Goal: Information Seeking & Learning: Find specific fact

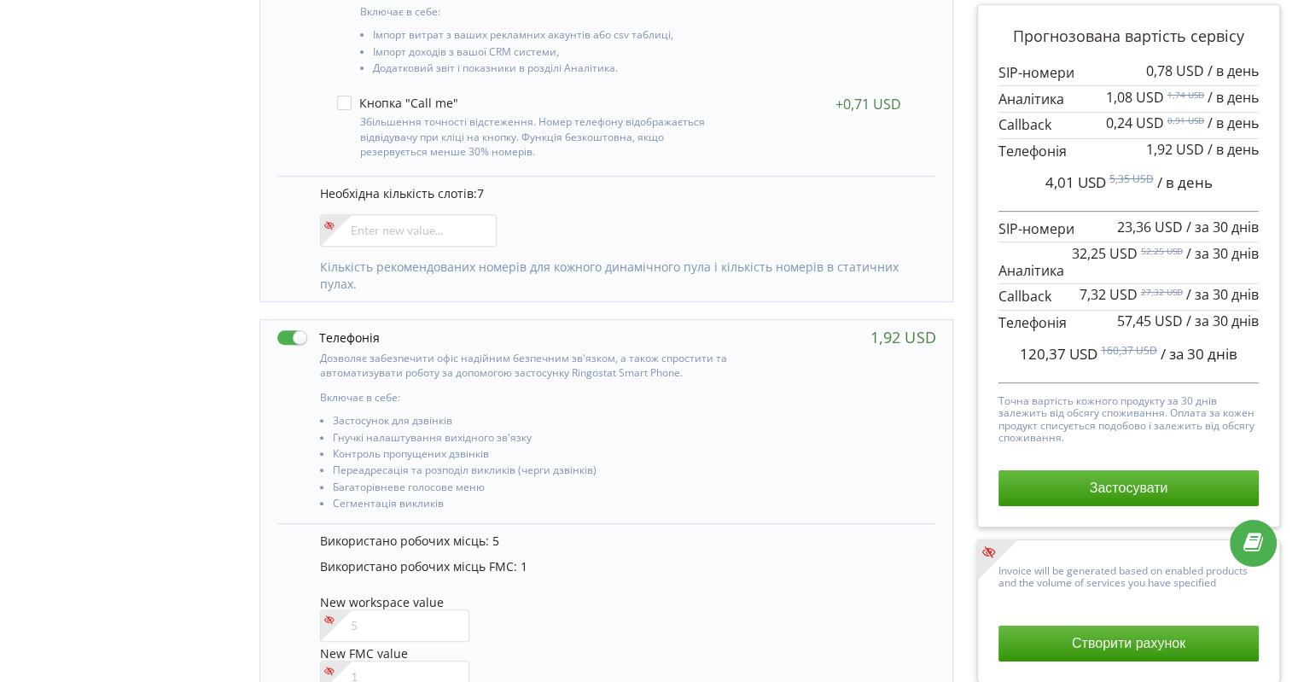
scroll to position [690, 0]
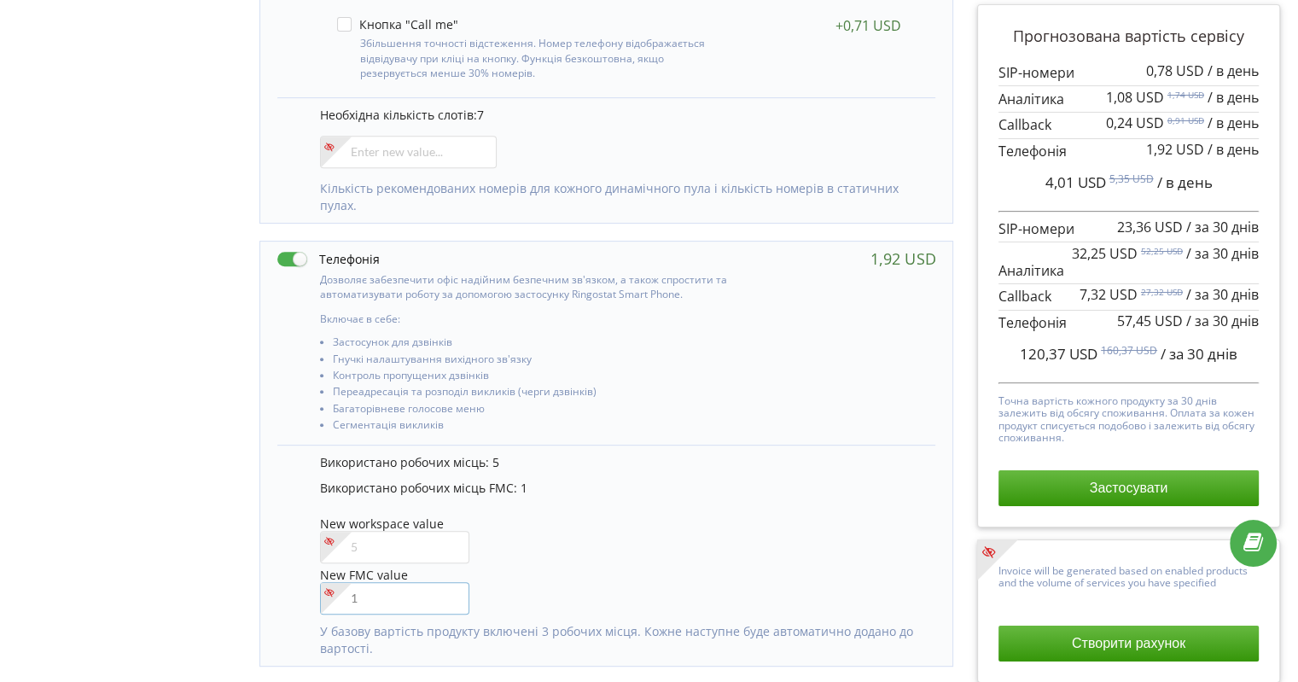
click at [363, 597] on input"] "number" at bounding box center [394, 598] width 149 height 32
type input"] "2"
click at [127, 501] on div "Управління продуктами проєкту Оберіть продукти: Чим більше продуктів ви підключ…" at bounding box center [649, 420] width 1286 height 1796
drag, startPoint x: 1068, startPoint y: 355, endPoint x: 1100, endPoint y: 352, distance: 31.7
click at [1100, 352] on span "123,07 USD 163,07 USD / за 30 днів" at bounding box center [1129, 354] width 218 height 20
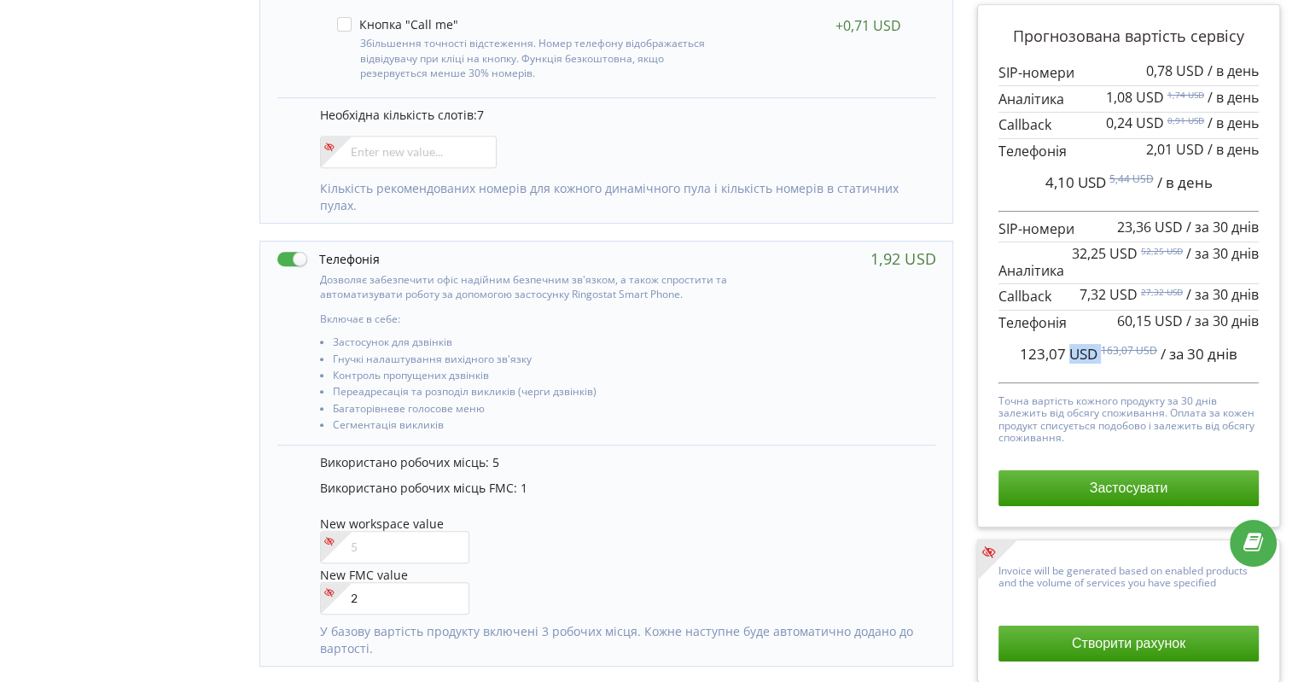
copy span "USD"
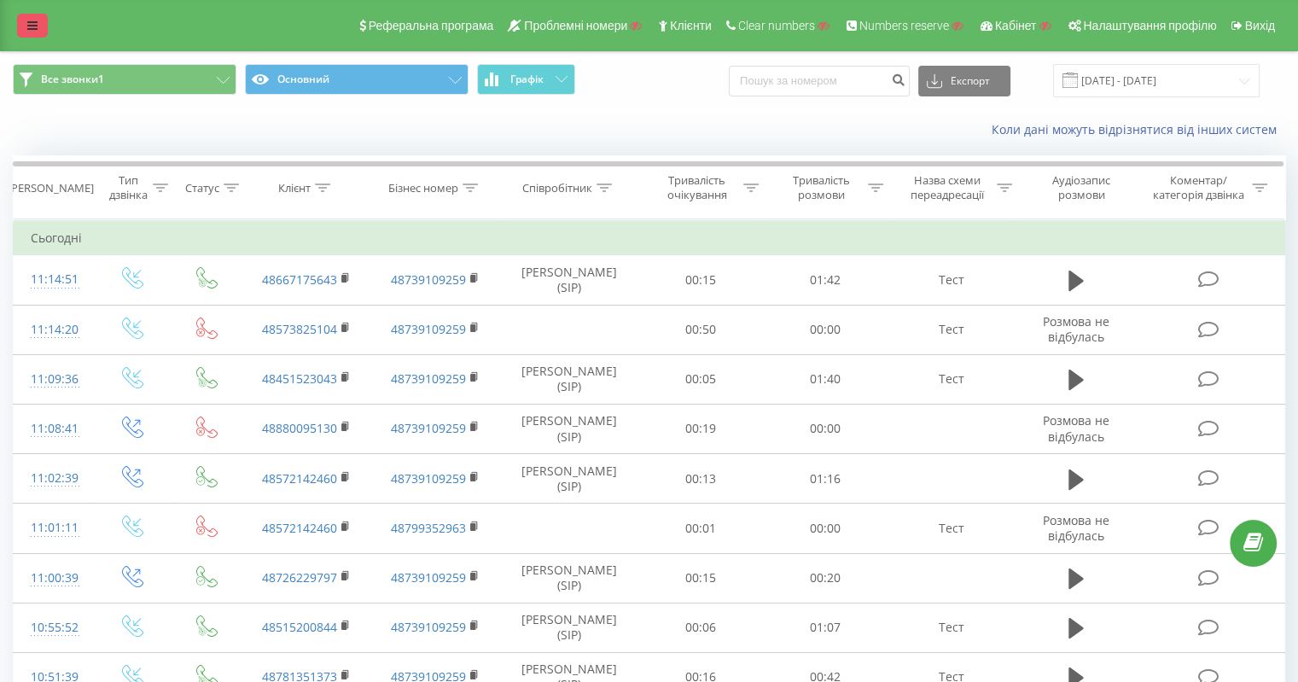
click at [41, 33] on link at bounding box center [32, 26] width 31 height 24
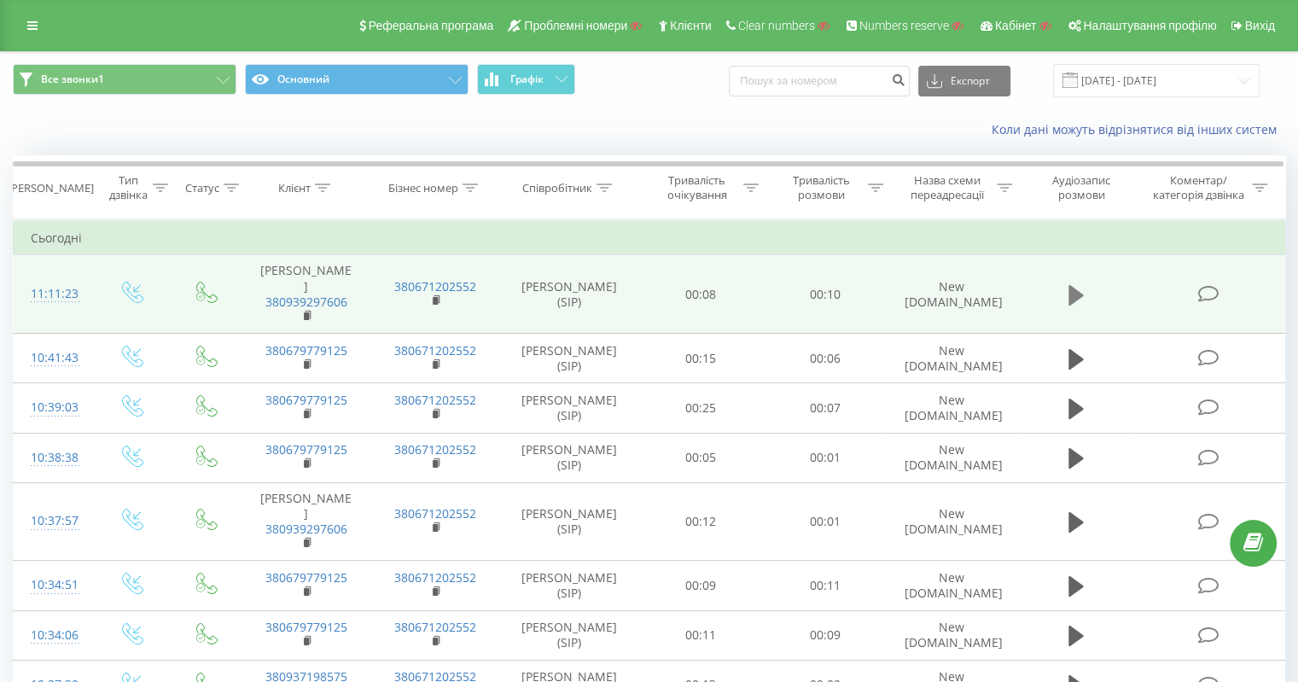
click at [1074, 285] on icon at bounding box center [1075, 295] width 15 height 20
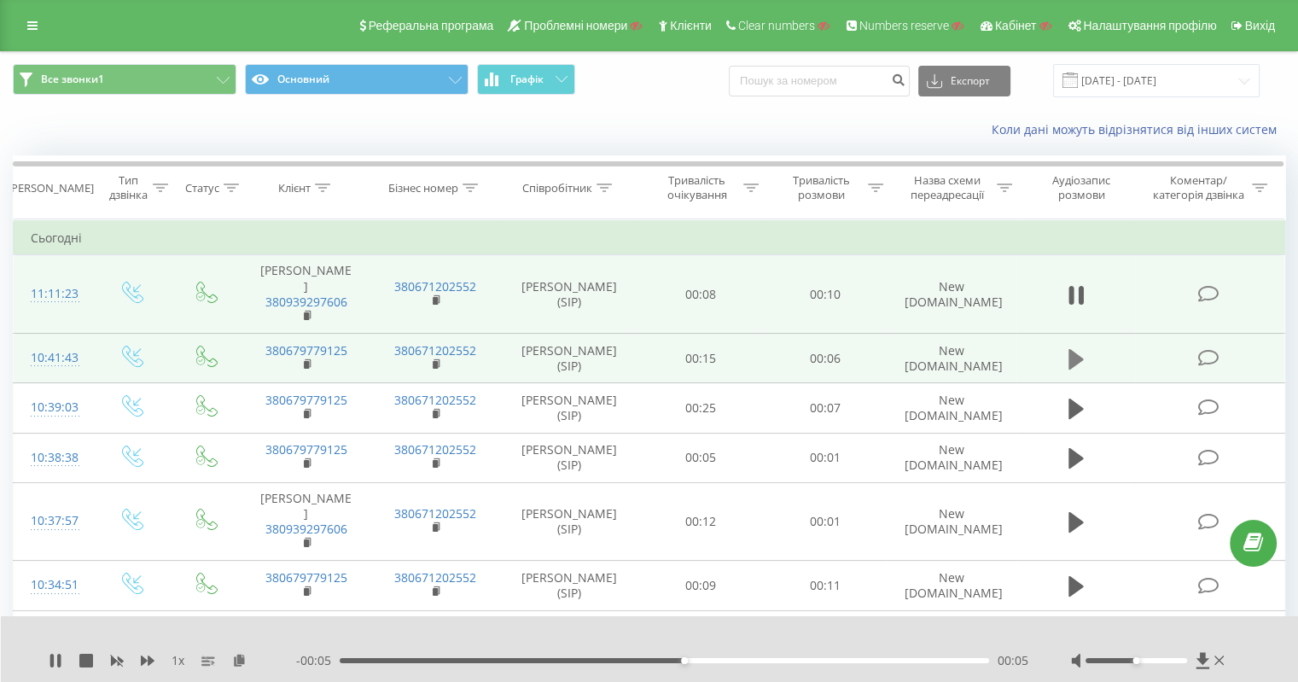
click at [1080, 348] on icon at bounding box center [1075, 358] width 15 height 20
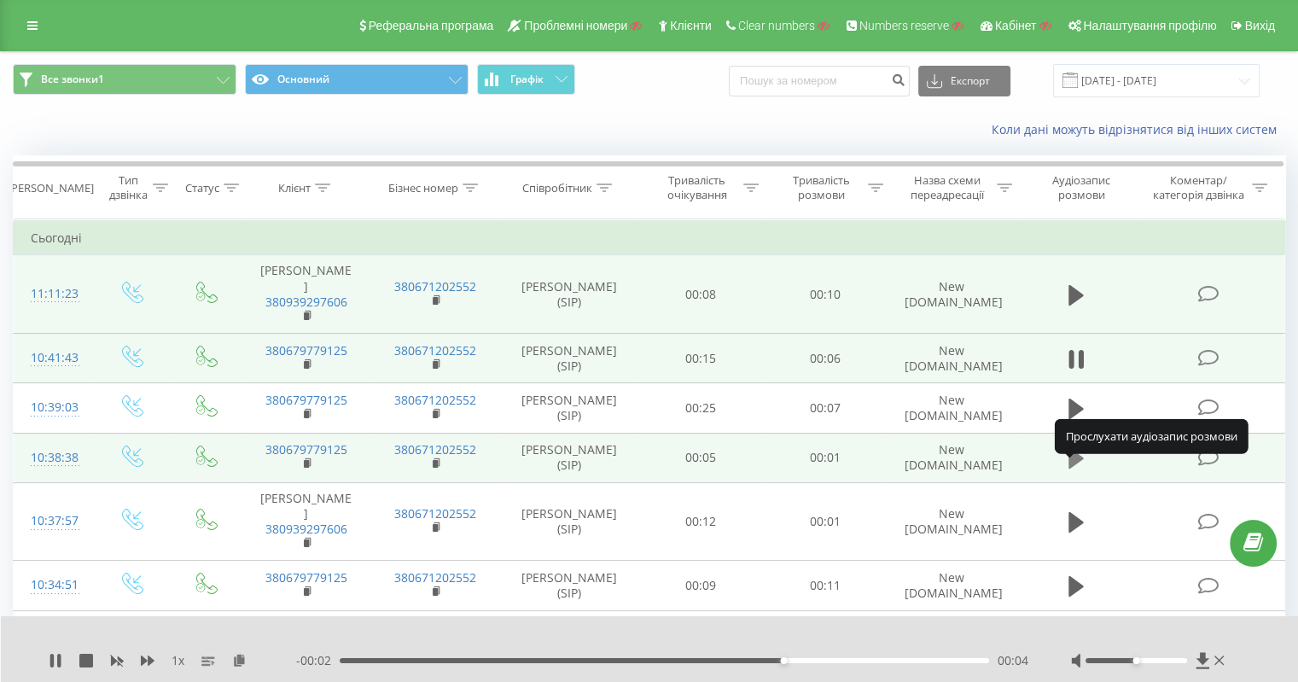
click at [1080, 468] on icon at bounding box center [1075, 458] width 15 height 20
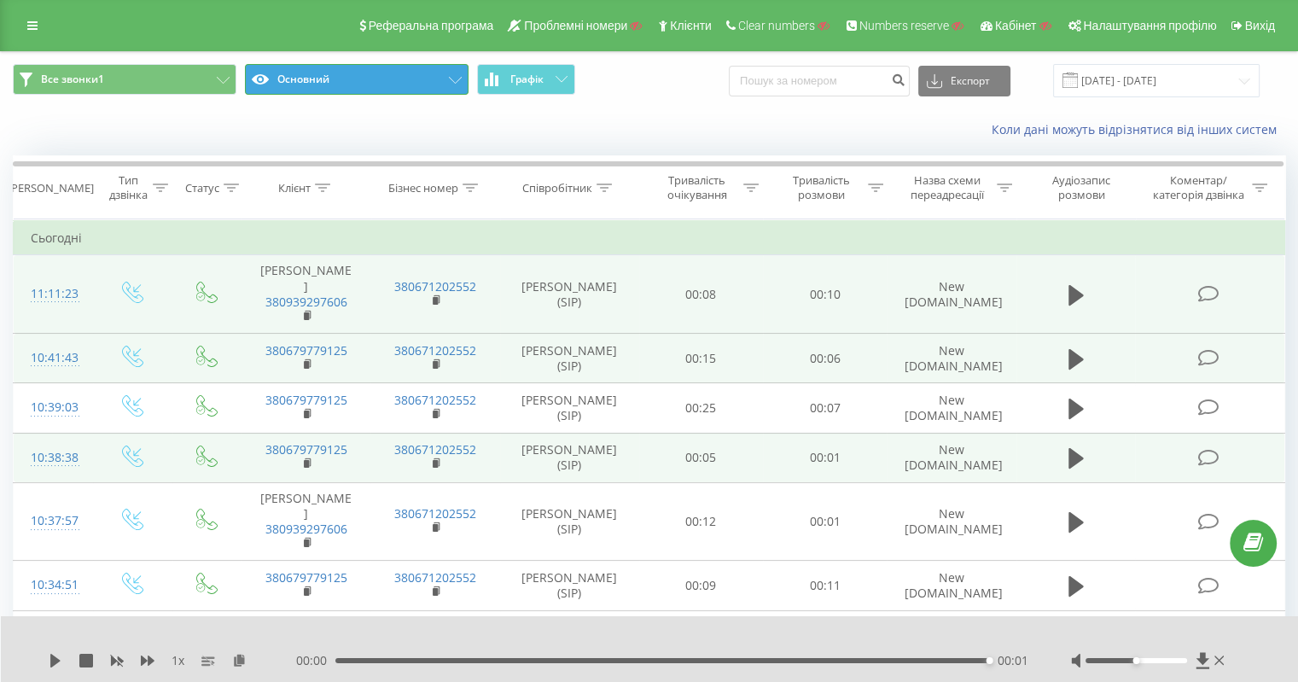
click at [416, 84] on button "Основний" at bounding box center [357, 79] width 224 height 31
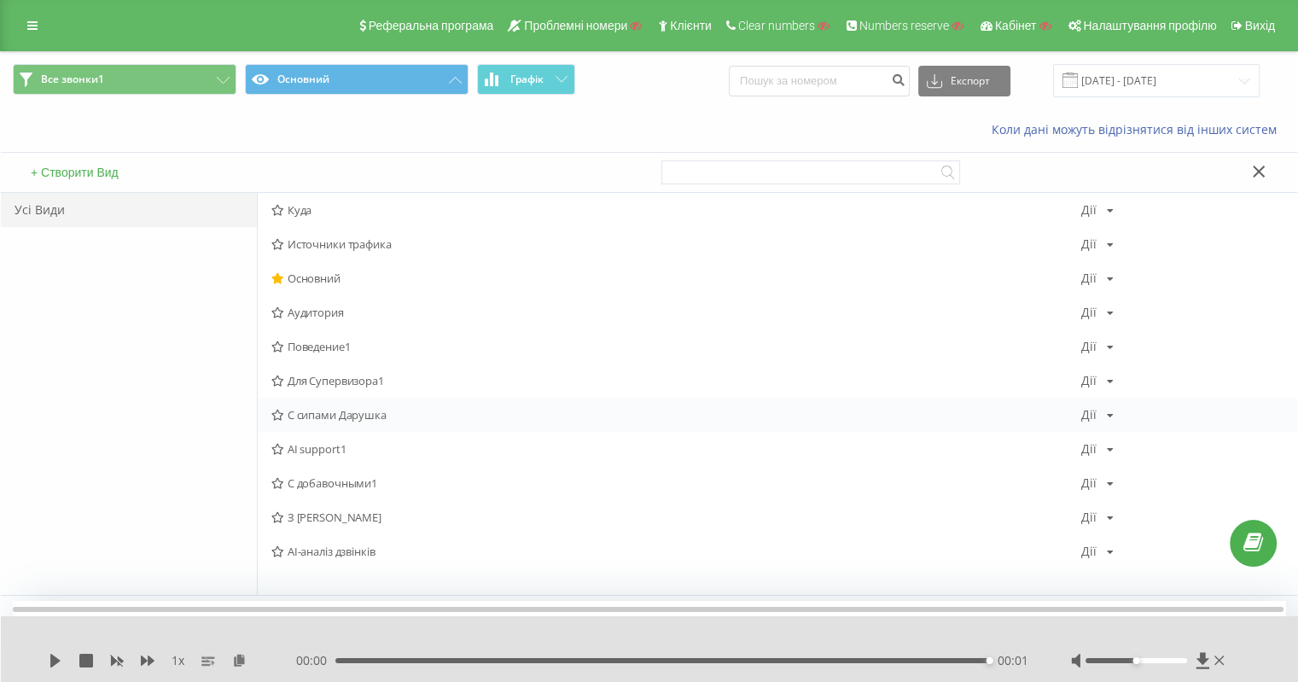
click at [356, 412] on span "С сипами Дарушка" at bounding box center [676, 415] width 810 height 12
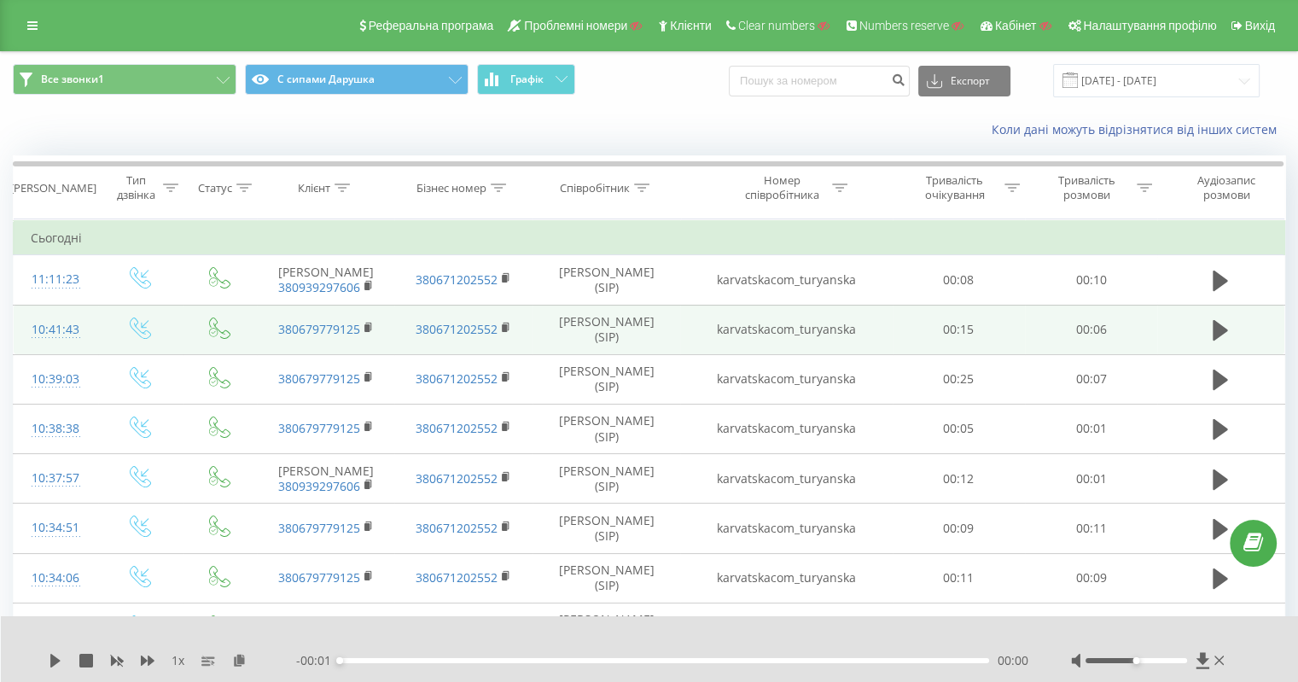
click at [797, 347] on td "karvatskacom_turyanska" at bounding box center [786, 329] width 212 height 49
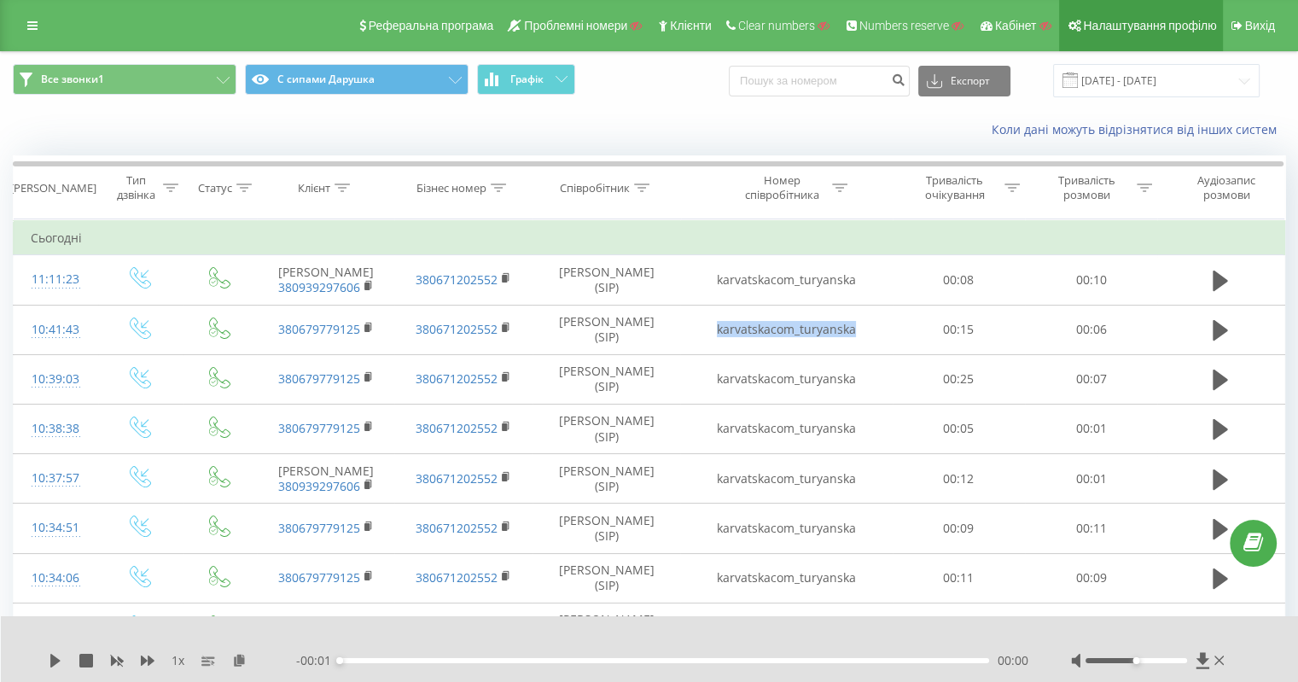
copy td "karvatskacom_turyanska"
